Goal: Transaction & Acquisition: Obtain resource

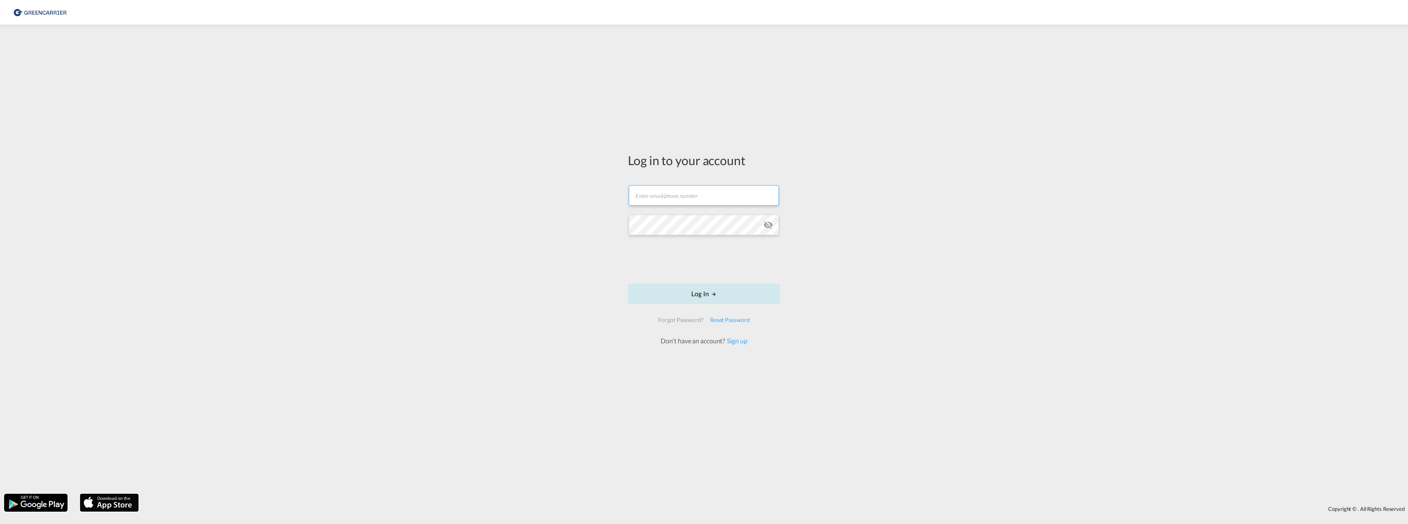
type input "jfl@freja.com"
click at [701, 290] on button "Log In" at bounding box center [704, 293] width 152 height 20
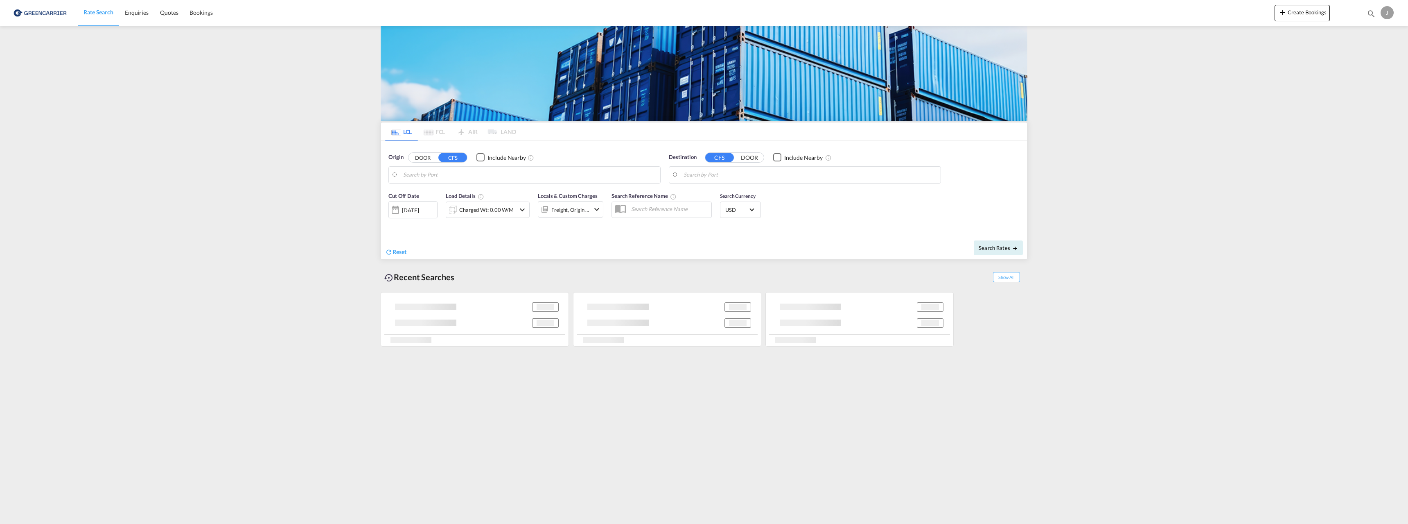
type input "[GEOGRAPHIC_DATA], NOOSL"
click at [738, 174] on input "Tokyo, JPTYO" at bounding box center [810, 175] width 253 height 12
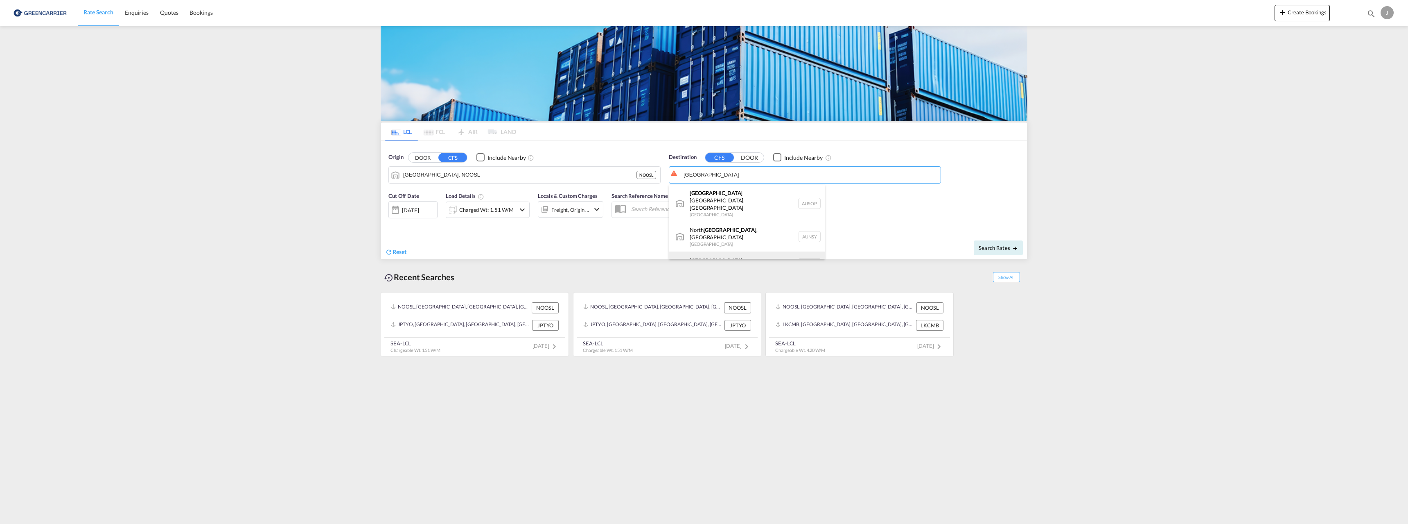
click at [720, 251] on div "Sydney Australia AUSYD" at bounding box center [747, 263] width 156 height 25
type input "[GEOGRAPHIC_DATA], AUSYD"
click at [402, 208] on div "01 Sep 2025" at bounding box center [410, 209] width 17 height 7
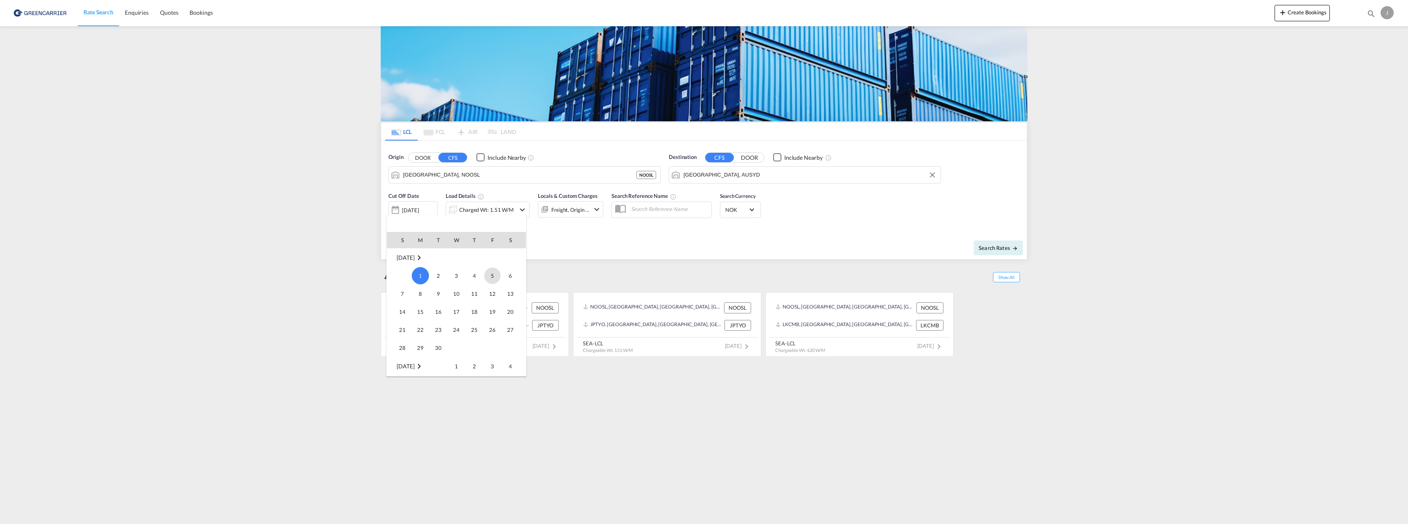
click at [488, 275] on span "5" at bounding box center [492, 275] width 16 height 16
click at [501, 208] on div "Charged Wt: 1.51 W/M" at bounding box center [486, 209] width 54 height 11
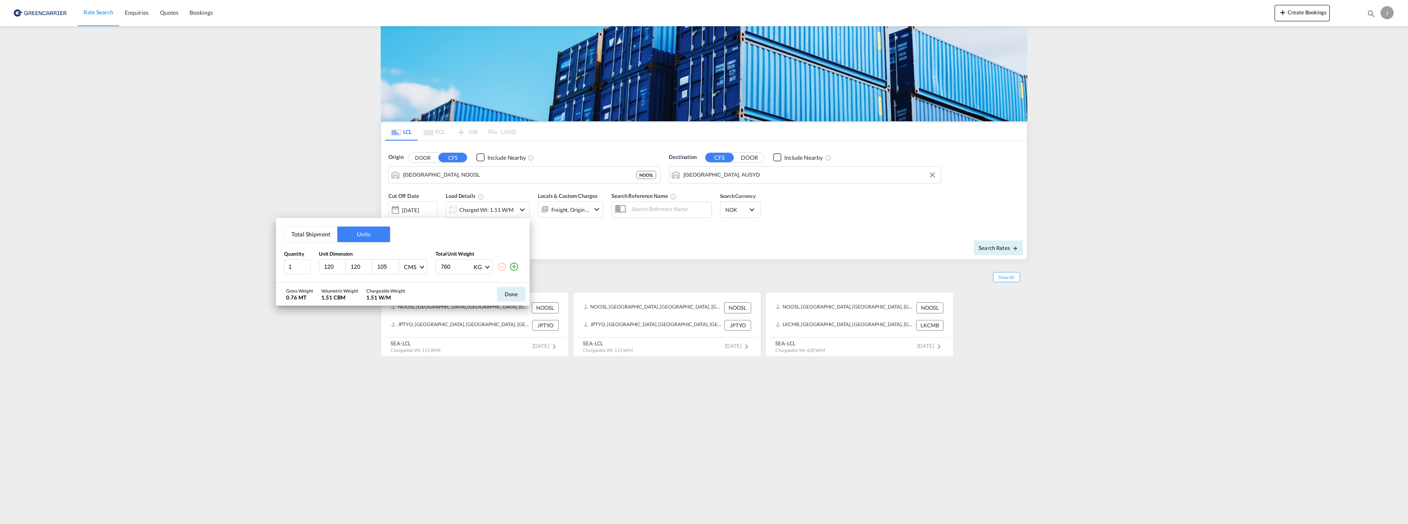
click at [443, 267] on input "760" at bounding box center [456, 267] width 33 height 14
type input "820"
click at [508, 294] on button "Done" at bounding box center [511, 294] width 29 height 15
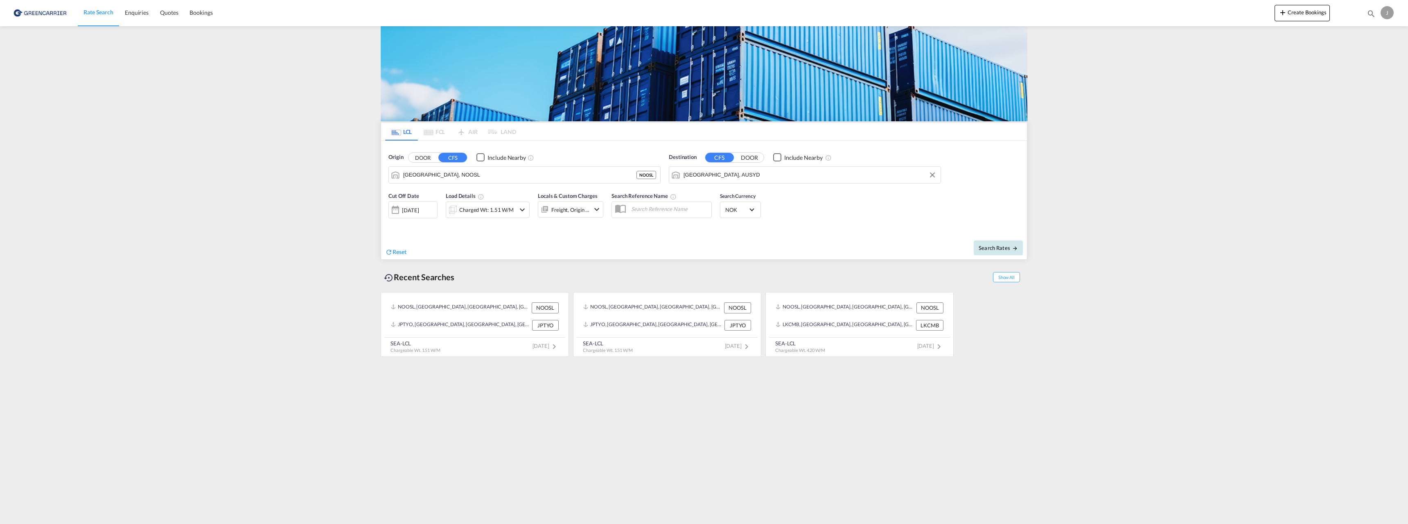
click at [1003, 248] on span "Search Rates" at bounding box center [998, 247] width 39 height 7
type input "NOOSL to AUSYD / [DATE]"
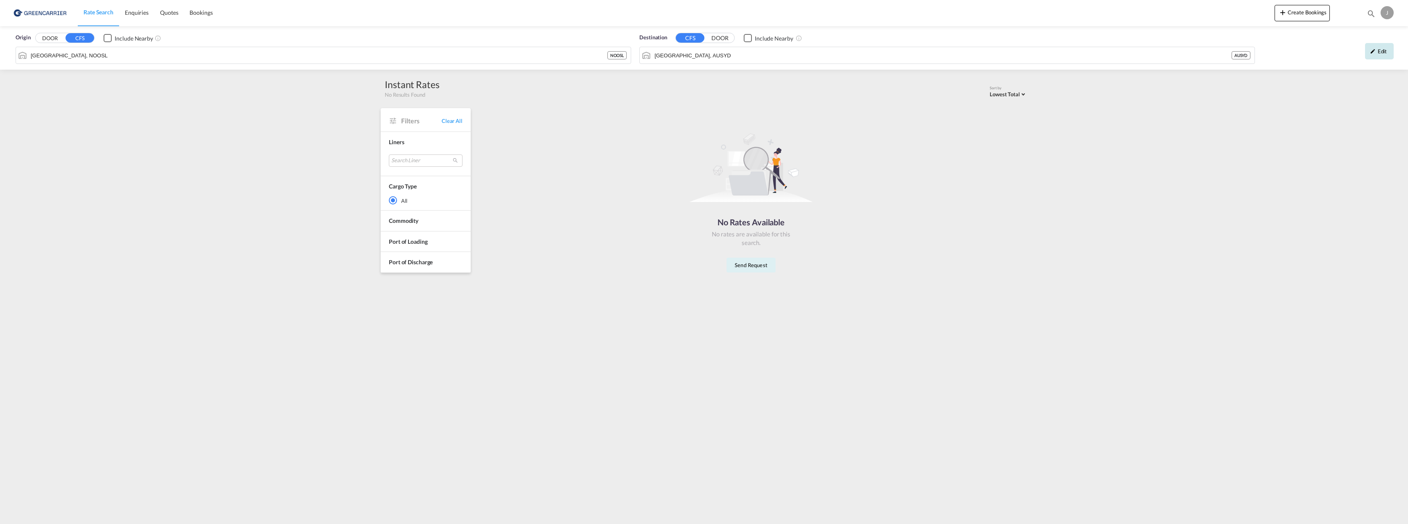
click at [1386, 52] on div "Edit" at bounding box center [1379, 51] width 29 height 16
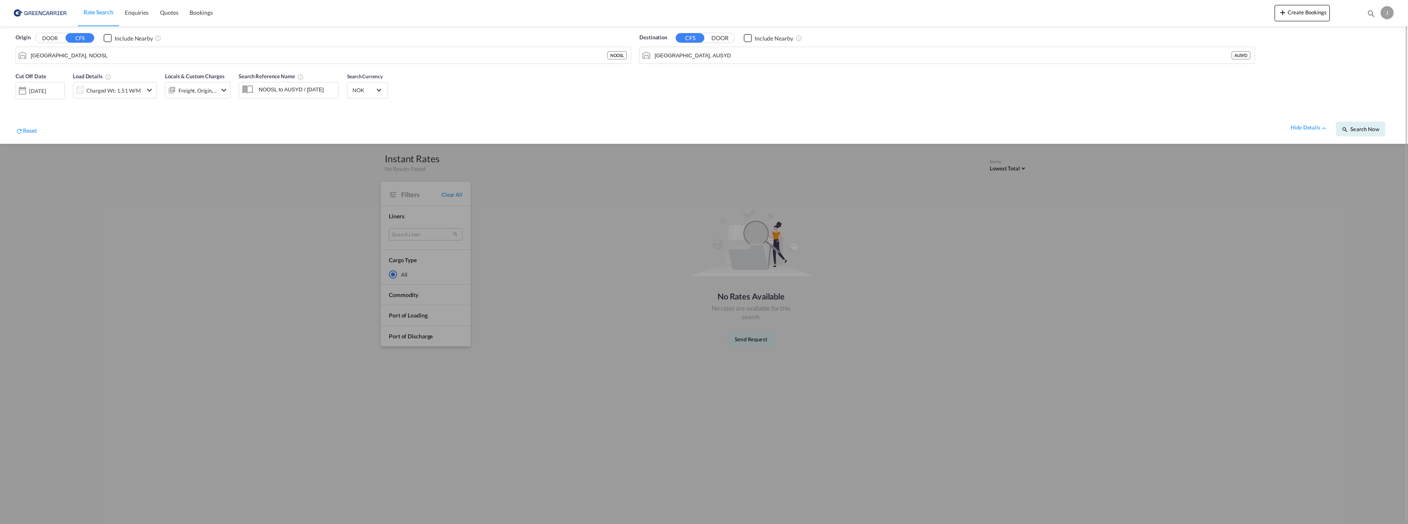
click at [147, 91] on md-icon "icon-chevron-down" at bounding box center [150, 90] width 10 height 10
